Goal: Transaction & Acquisition: Subscribe to service/newsletter

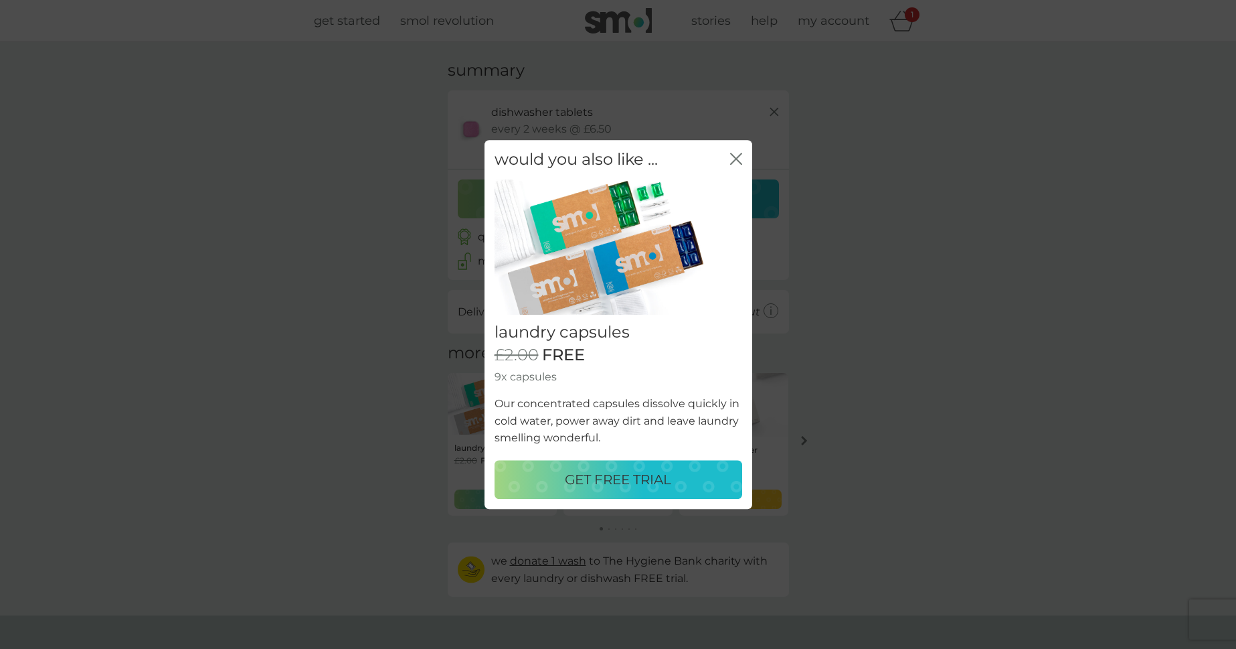
click at [613, 478] on p "GET FREE TRIAL" at bounding box center [618, 478] width 106 height 21
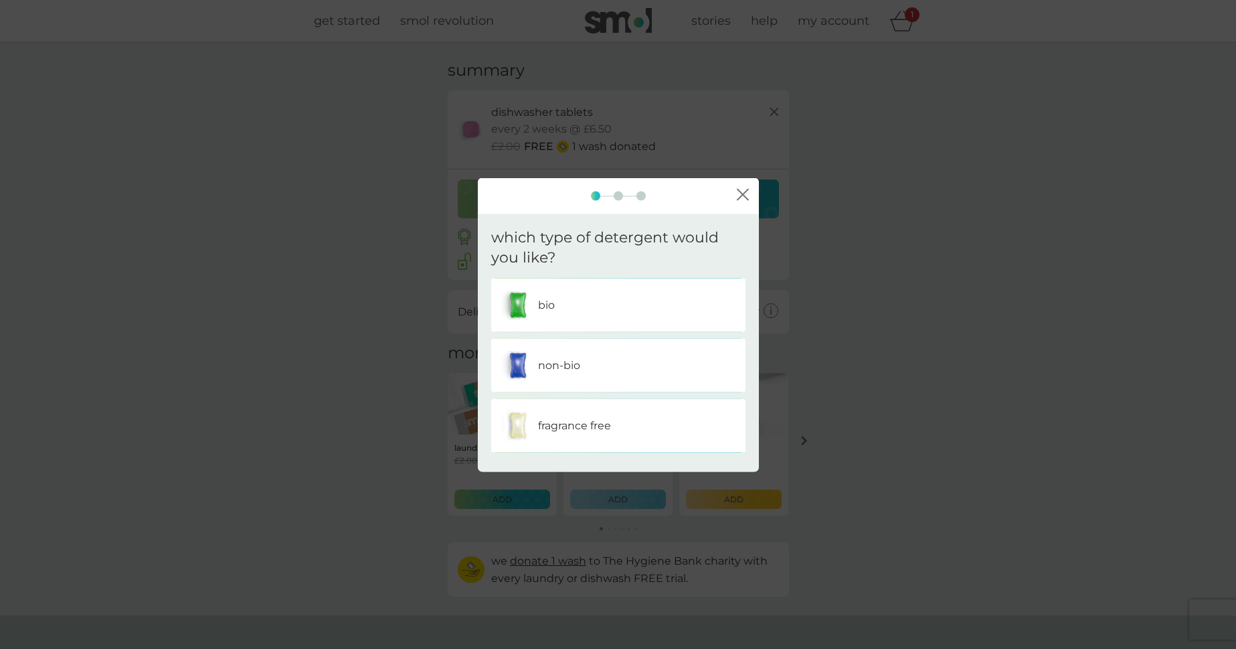
click at [560, 305] on div "bio" at bounding box center [618, 304] width 234 height 33
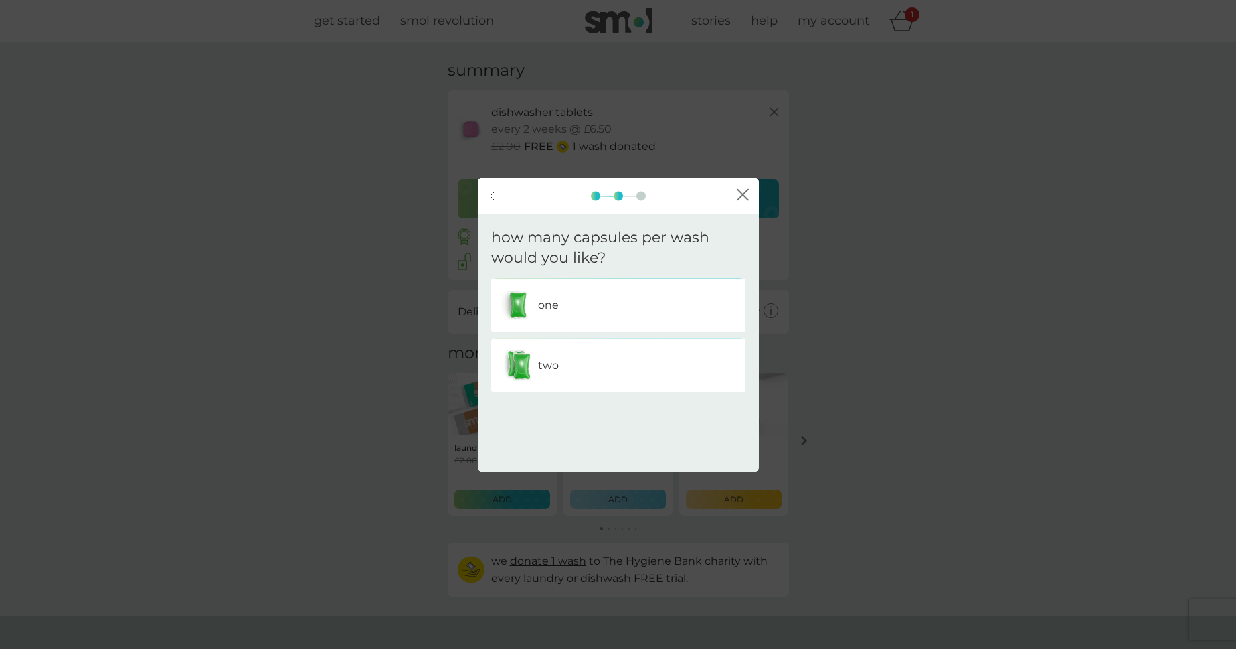
click at [551, 307] on p "one" at bounding box center [548, 304] width 21 height 17
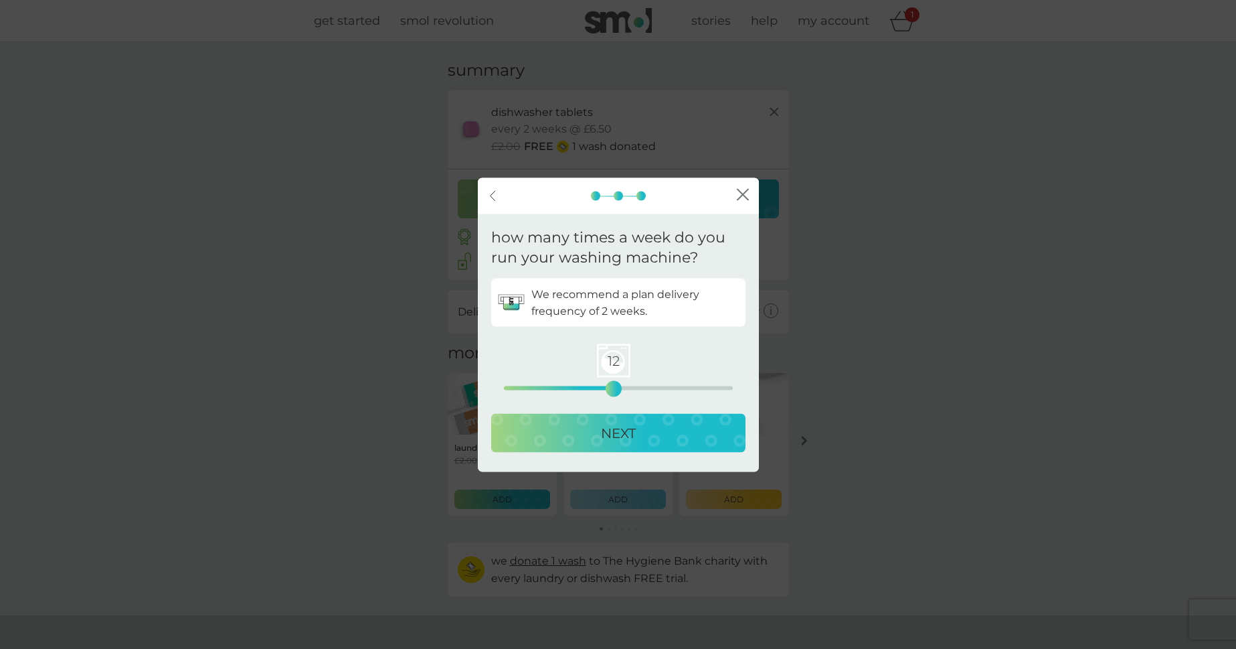
drag, startPoint x: 505, startPoint y: 386, endPoint x: 616, endPoint y: 390, distance: 111.2
click at [616, 390] on div "12" at bounding box center [613, 388] width 5 height 5
click at [618, 436] on p "NEXT" at bounding box center [618, 432] width 35 height 21
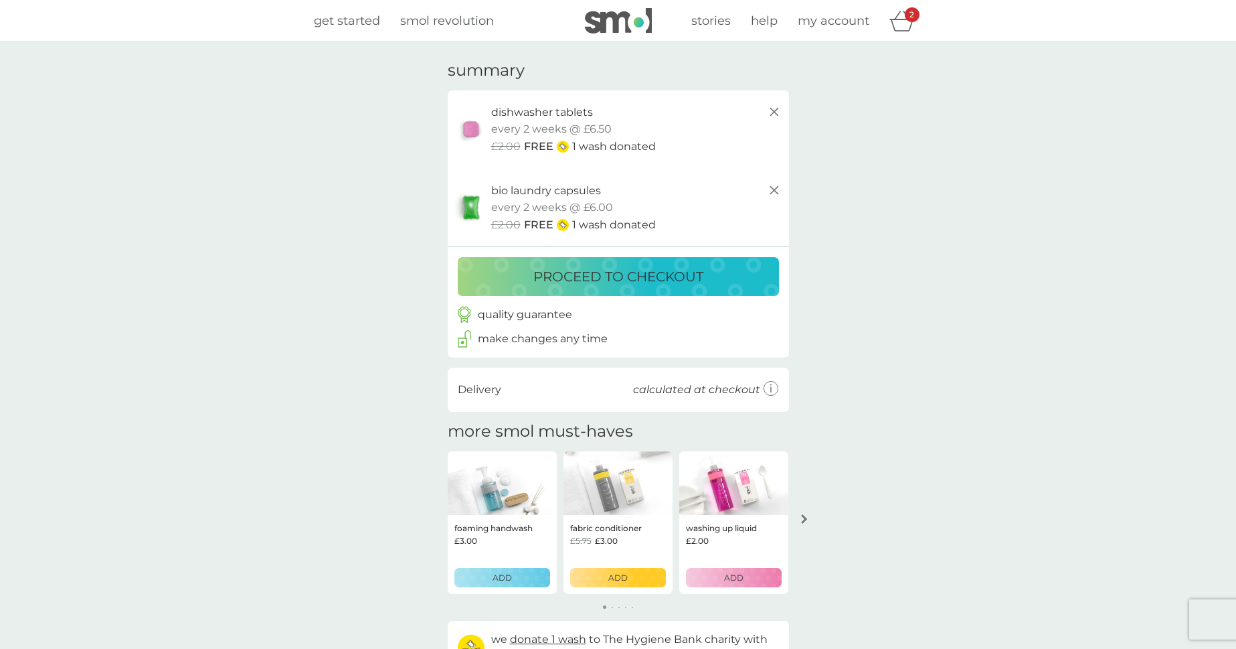
click at [772, 186] on line at bounding box center [774, 190] width 8 height 8
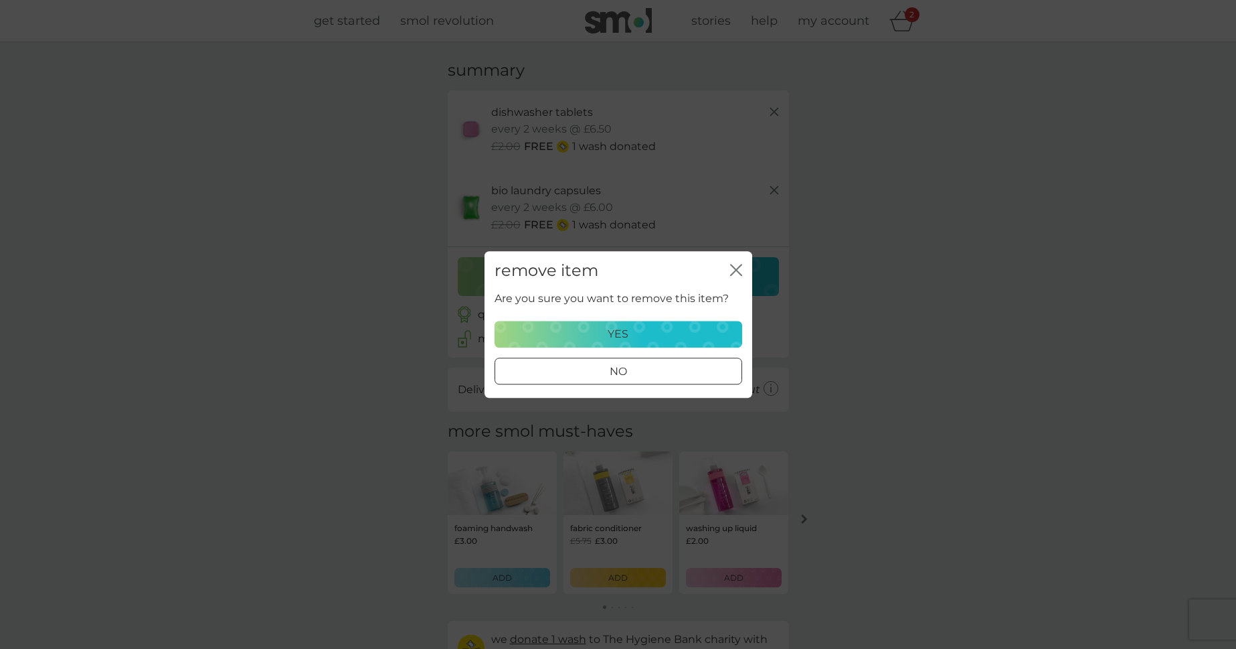
click at [627, 336] on p "yes" at bounding box center [618, 333] width 21 height 17
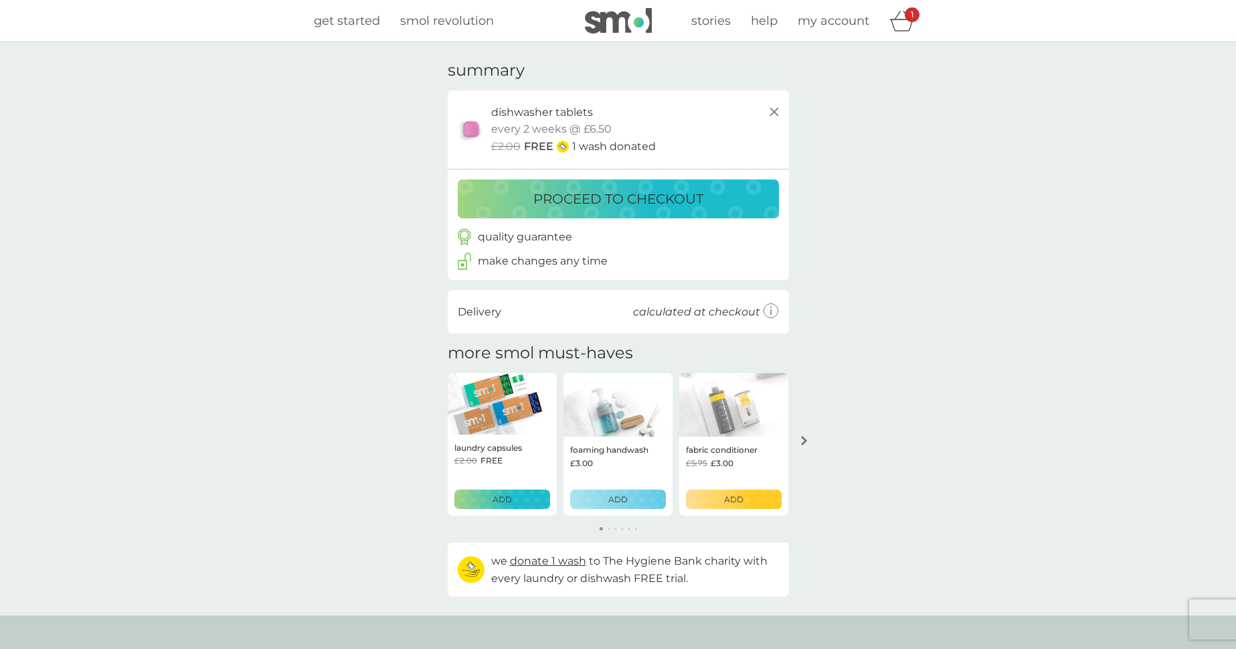
click at [735, 498] on p "ADD" at bounding box center [733, 499] width 19 height 13
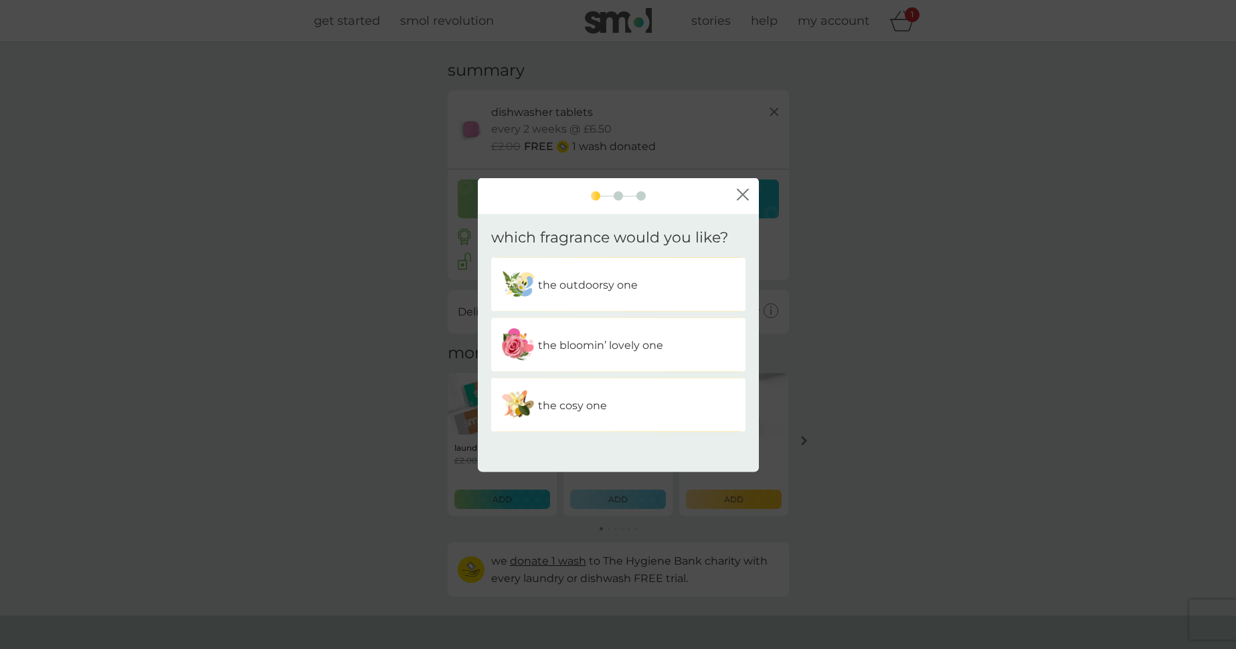
click at [583, 284] on p "the outdoorsy one" at bounding box center [588, 284] width 100 height 17
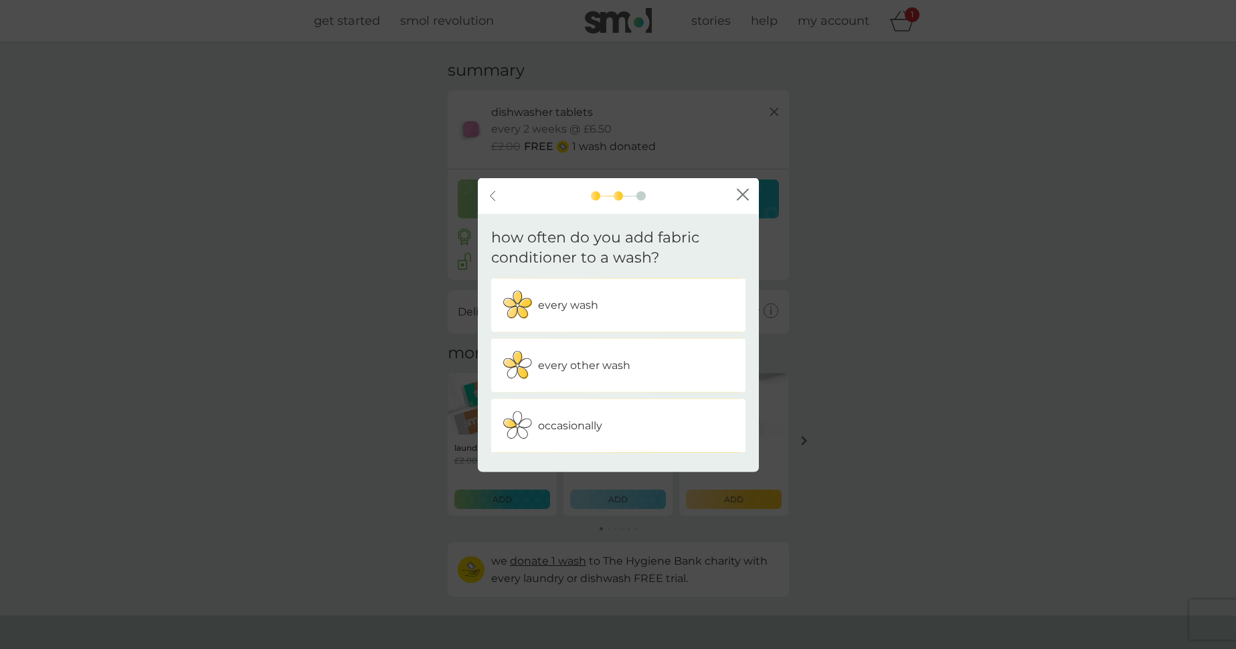
click at [566, 307] on p "every wash" at bounding box center [568, 304] width 60 height 17
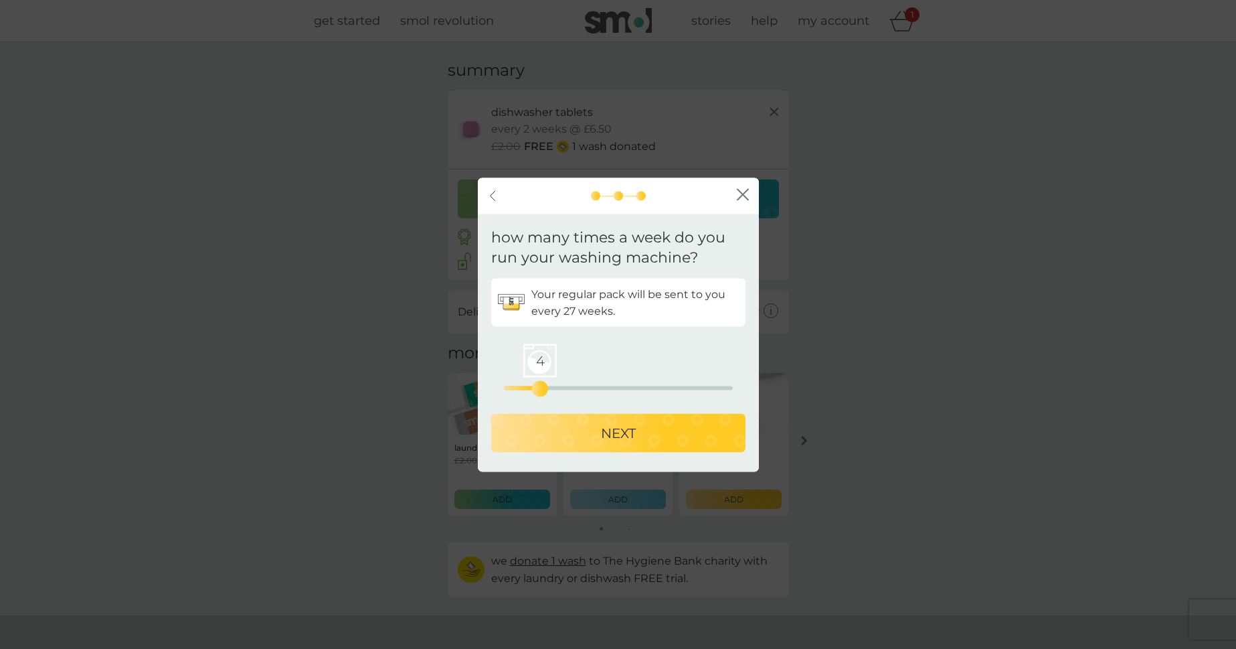
drag, startPoint x: 502, startPoint y: 389, endPoint x: 543, endPoint y: 392, distance: 41.6
click at [543, 392] on div "4" at bounding box center [539, 388] width 5 height 5
click at [602, 428] on p "NEXT" at bounding box center [618, 432] width 35 height 21
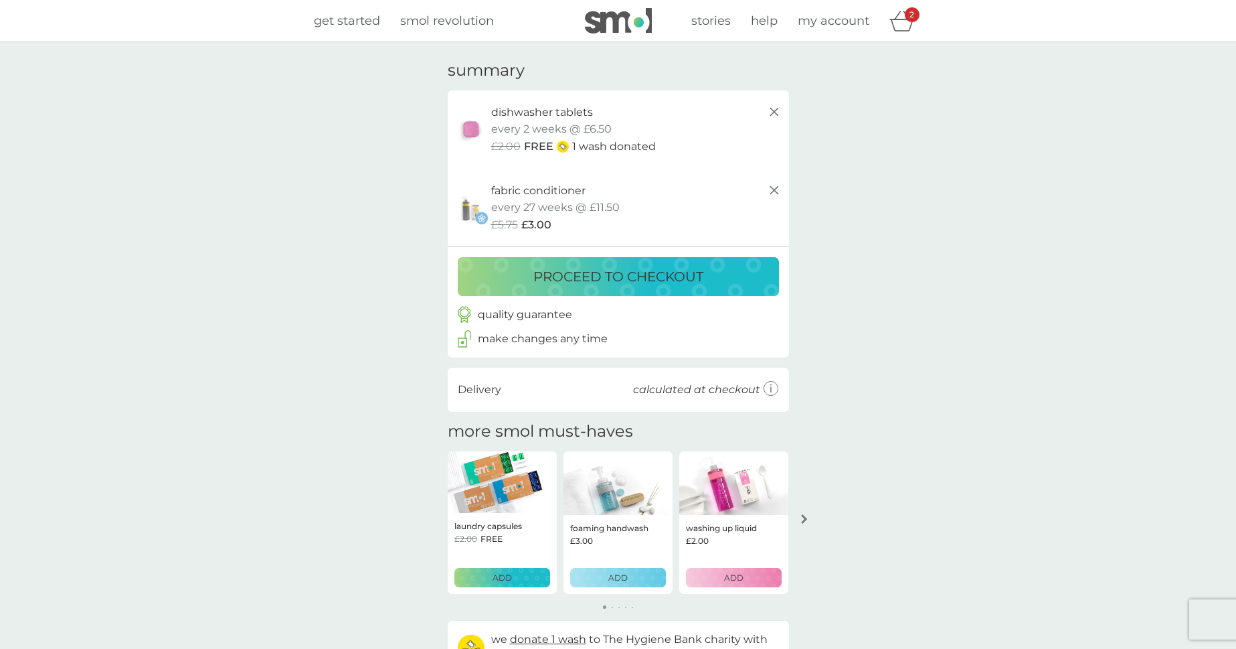
click at [774, 187] on line at bounding box center [774, 190] width 8 height 8
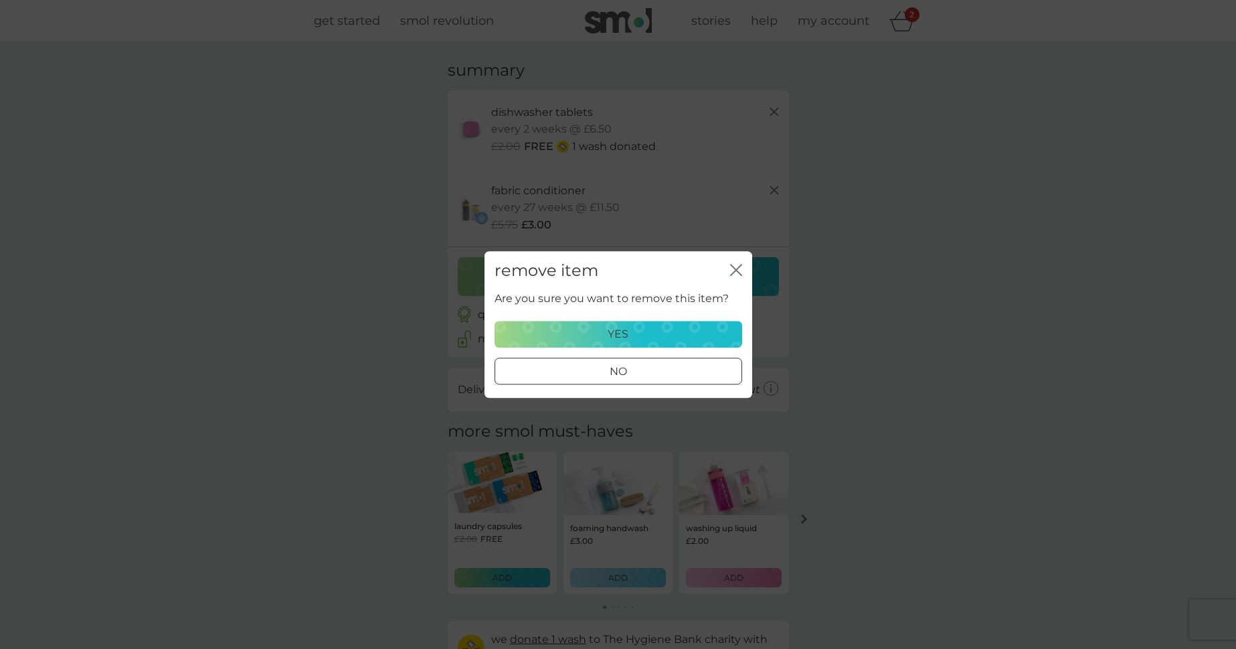
click at [628, 333] on p "yes" at bounding box center [618, 333] width 21 height 17
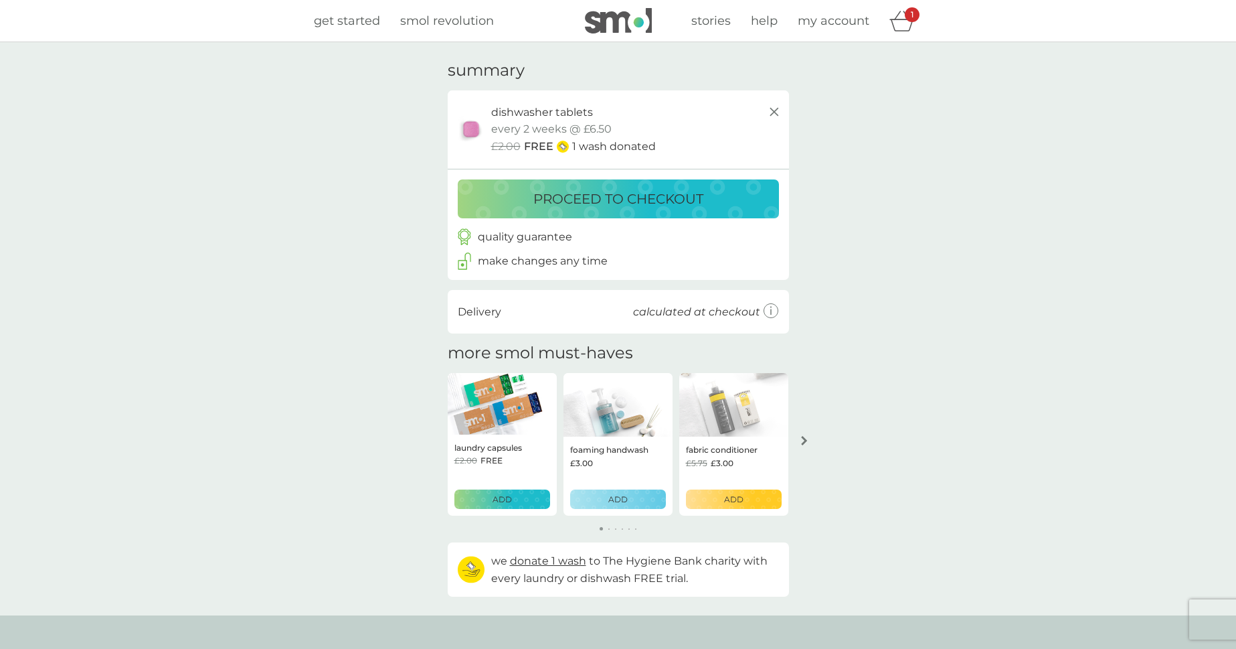
click at [610, 196] on p "proceed to checkout" at bounding box center [618, 198] width 170 height 21
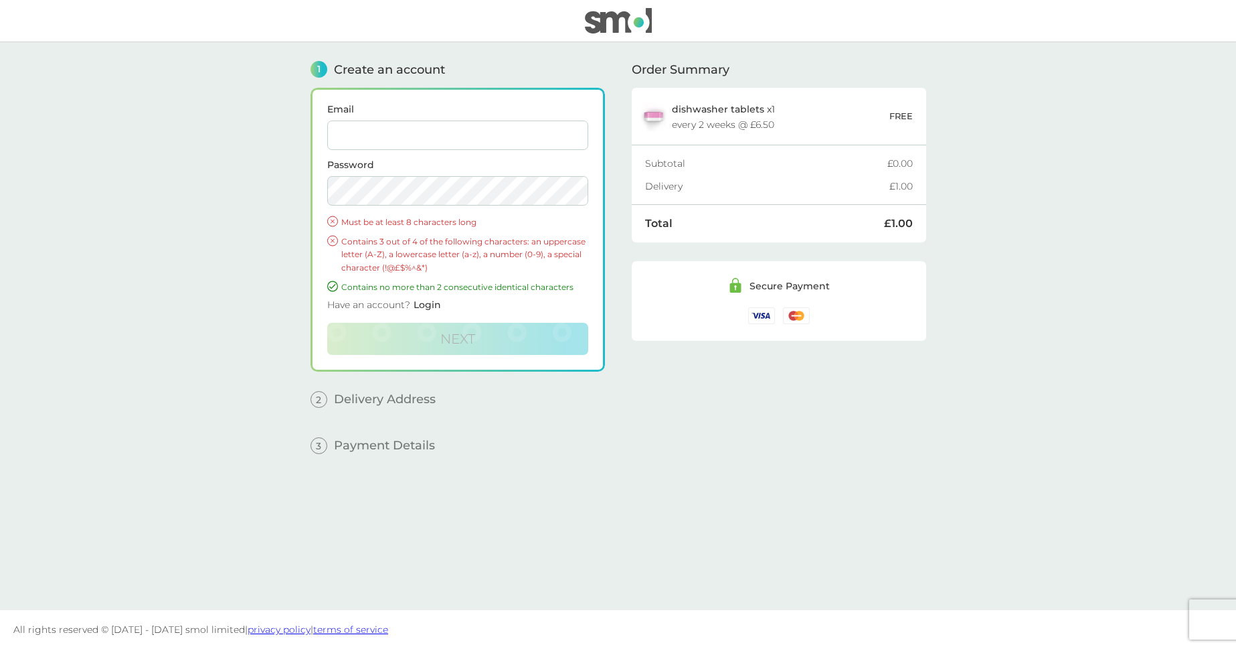
type input "[EMAIL_ADDRESS][PERSON_NAME][DOMAIN_NAME]"
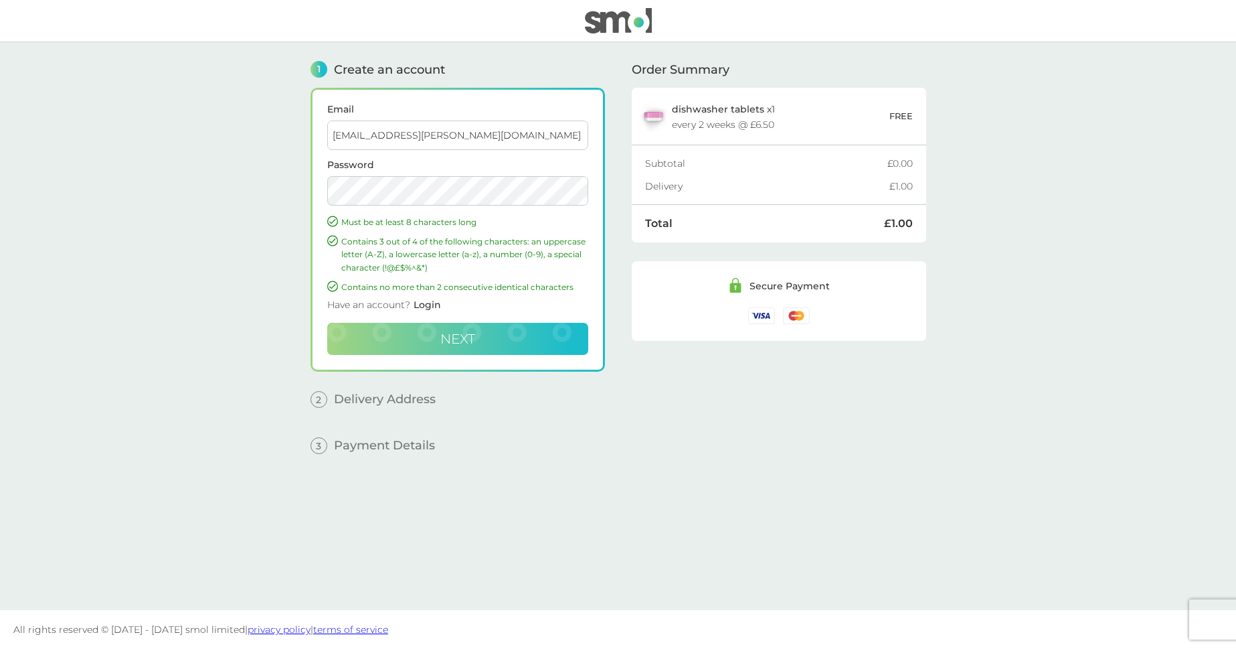
click at [450, 339] on span "Next" at bounding box center [457, 339] width 35 height 16
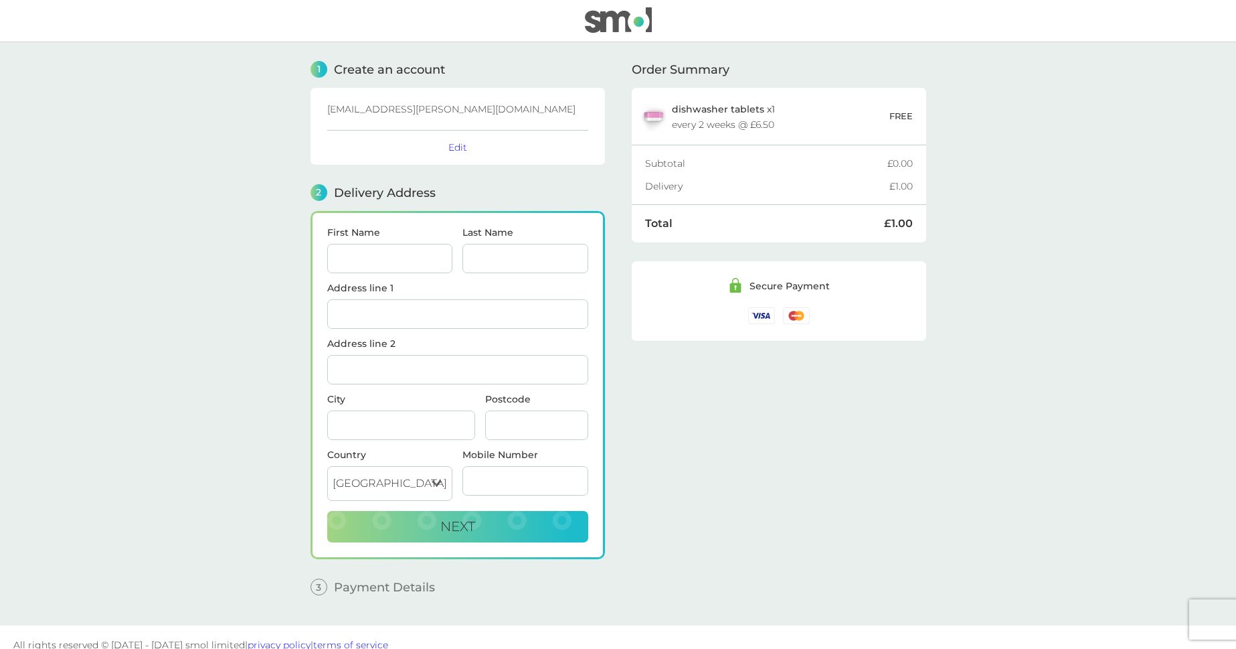
scroll to position [15, 0]
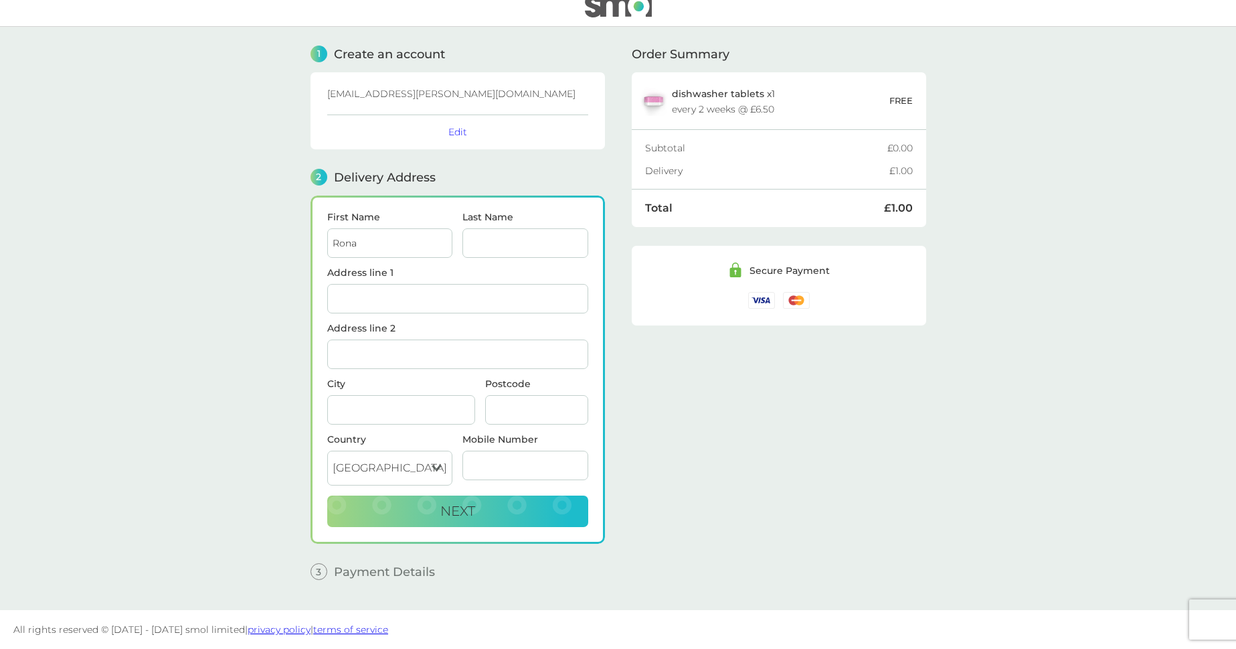
type input "Rona"
type input "[PERSON_NAME]"
type input "Bual Cottage"
type input "Helmsdale"
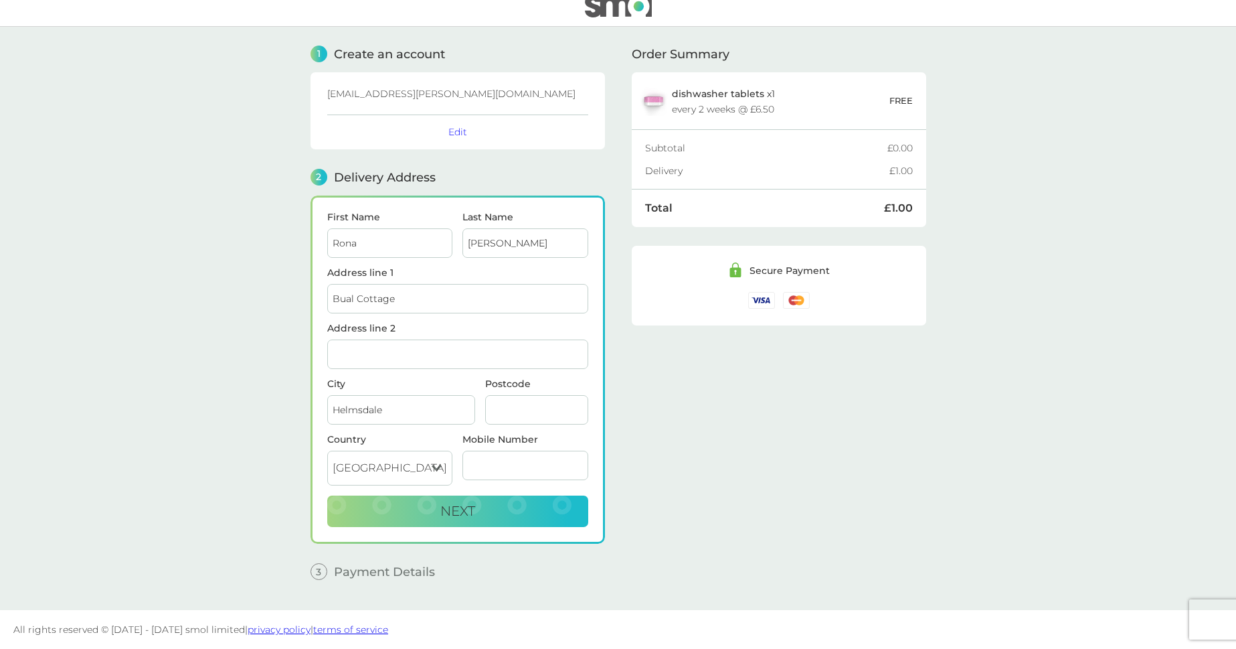
type input "KW8 6HU"
type input "[GEOGRAPHIC_DATA]"
click at [464, 512] on span "Next" at bounding box center [457, 511] width 35 height 16
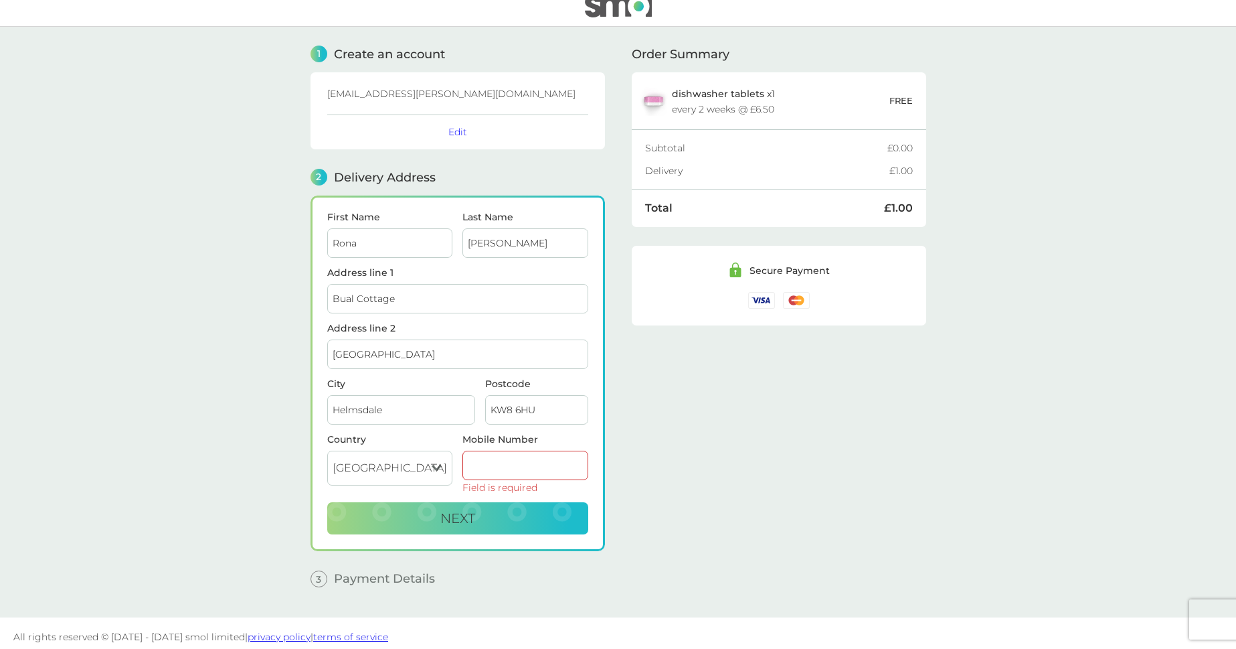
click at [480, 464] on input "Mobile Number" at bounding box center [525, 464] width 126 height 29
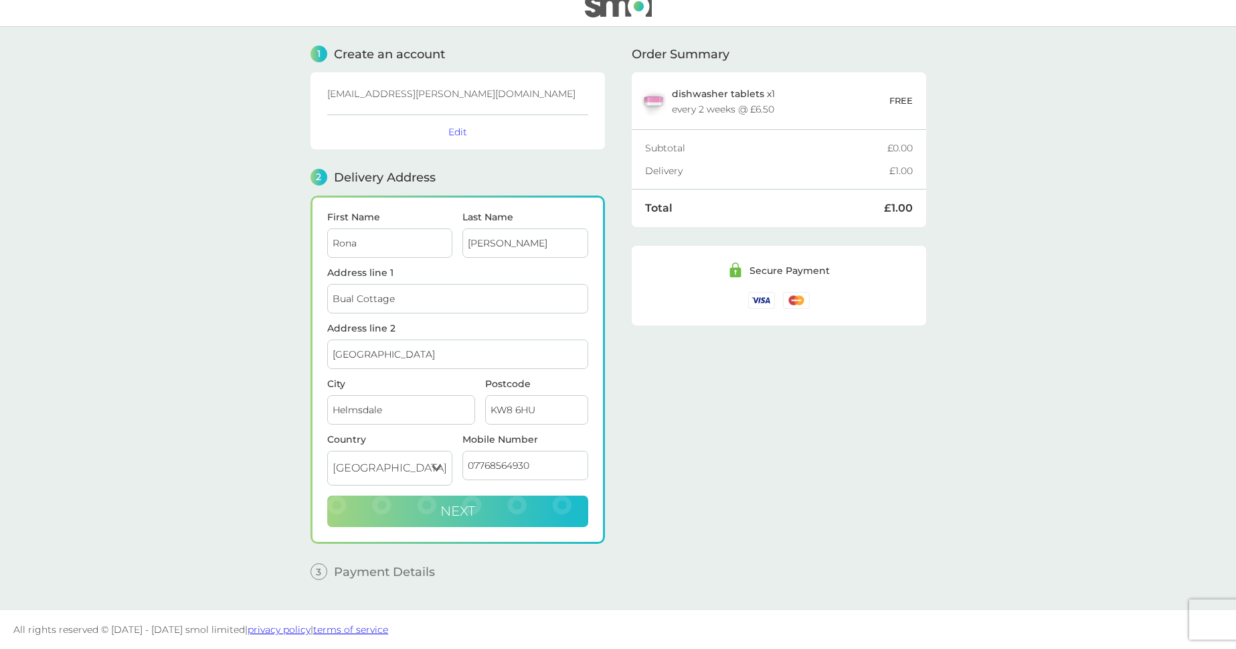
type input "07768564930"
click at [454, 505] on span "Next" at bounding box center [457, 511] width 35 height 16
checkbox input "true"
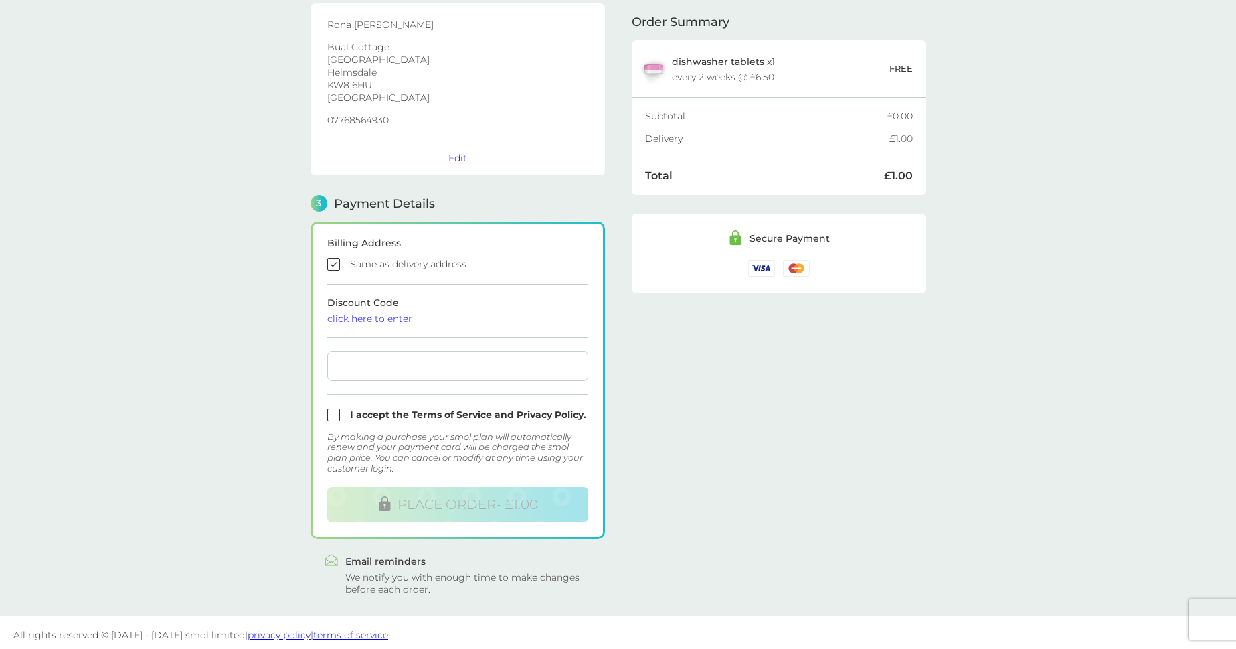
scroll to position [211, 0]
click at [367, 315] on div "click here to enter" at bounding box center [457, 315] width 261 height 9
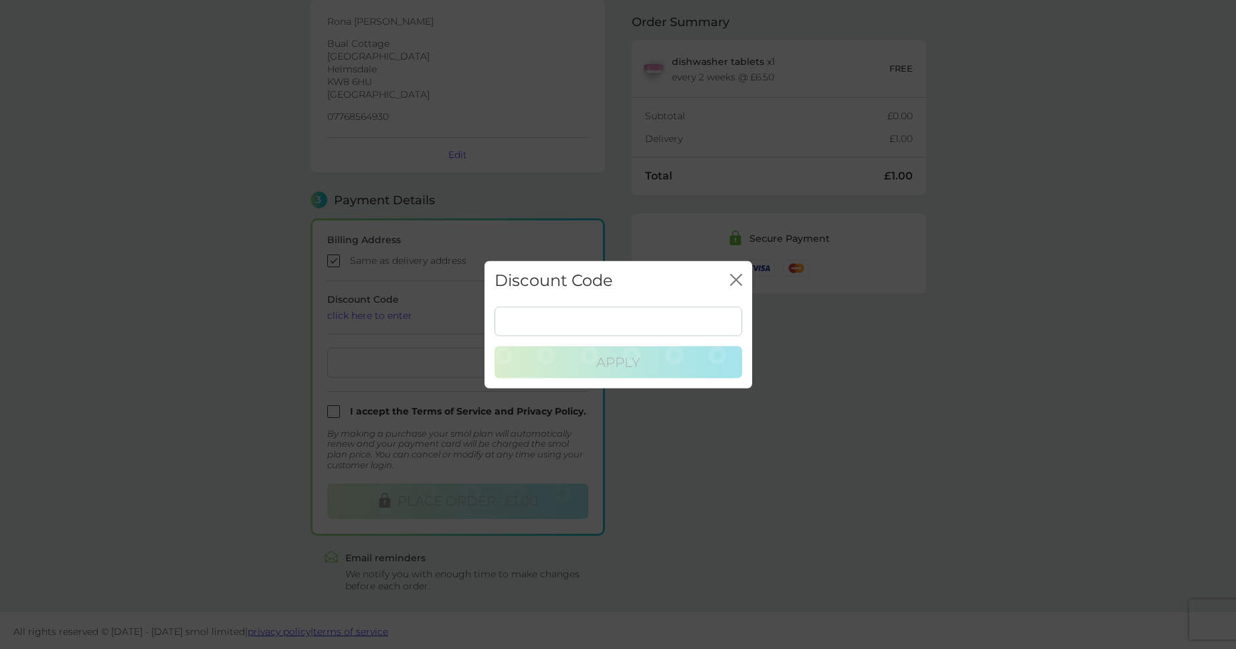
click at [736, 280] on icon "close" at bounding box center [738, 279] width 5 height 11
